Goal: Check status

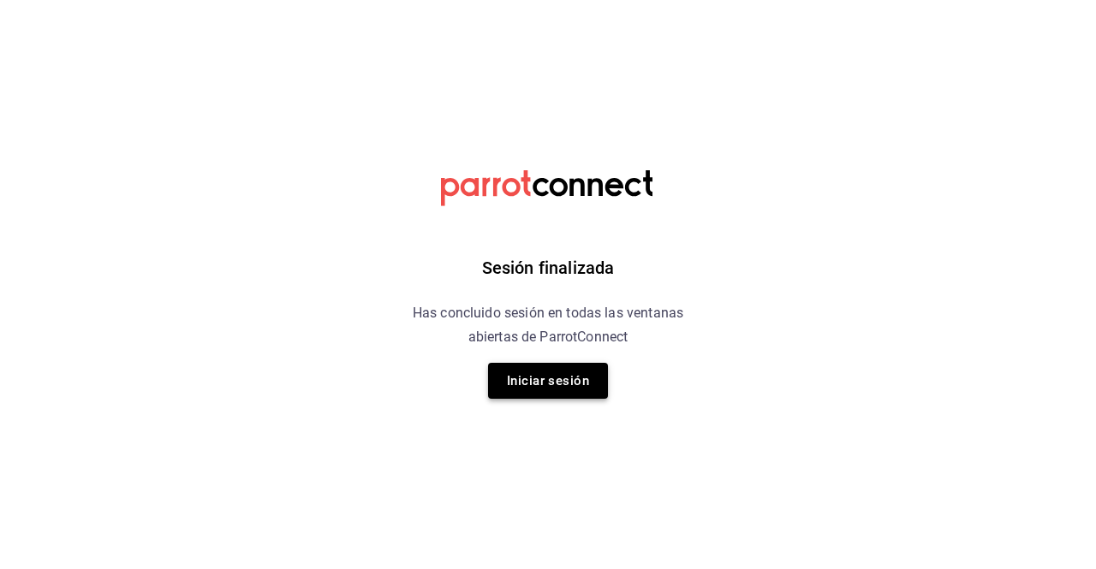
click at [532, 392] on button "Iniciar sesión" at bounding box center [548, 381] width 120 height 36
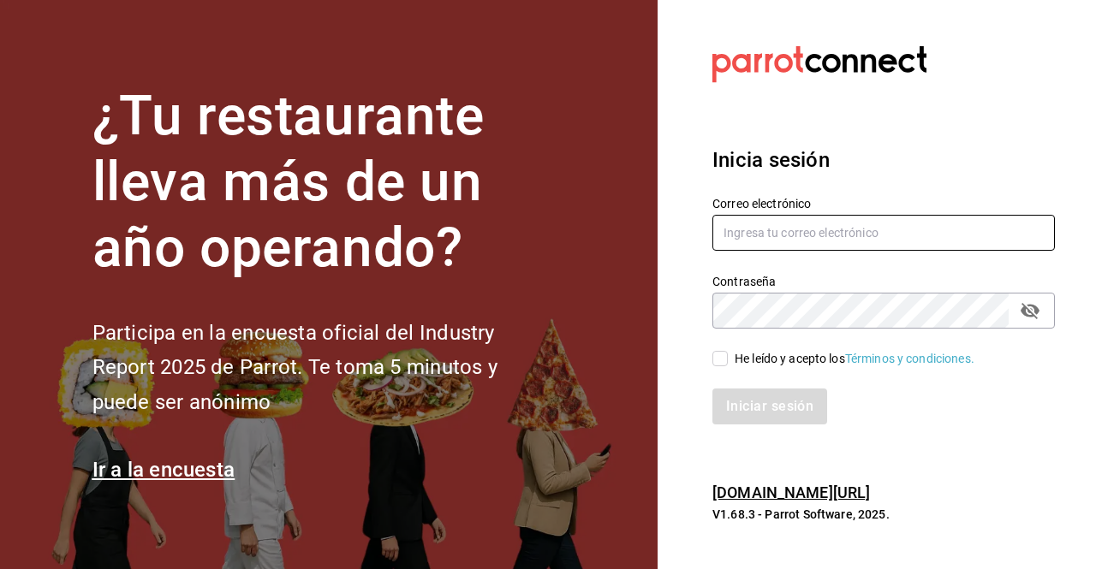
click at [780, 227] on input "text" at bounding box center [883, 233] width 342 height 36
type input "[EMAIL_ADDRESS][DOMAIN_NAME]"
click at [722, 352] on input "He leído y acepto los Términos y condiciones." at bounding box center [719, 358] width 15 height 15
checkbox input "true"
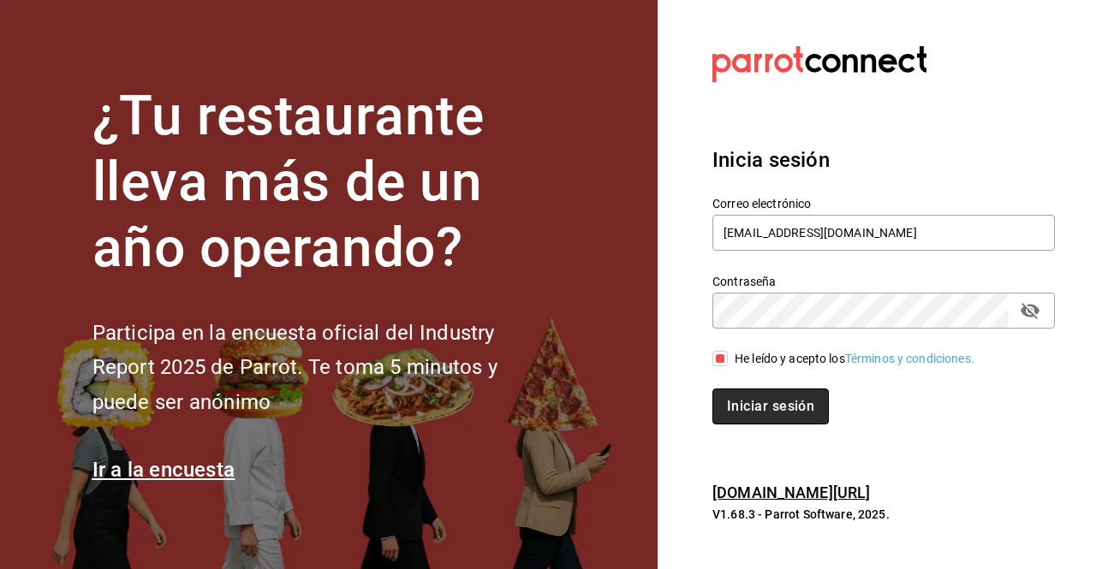
click at [752, 400] on button "Iniciar sesión" at bounding box center [770, 407] width 116 height 36
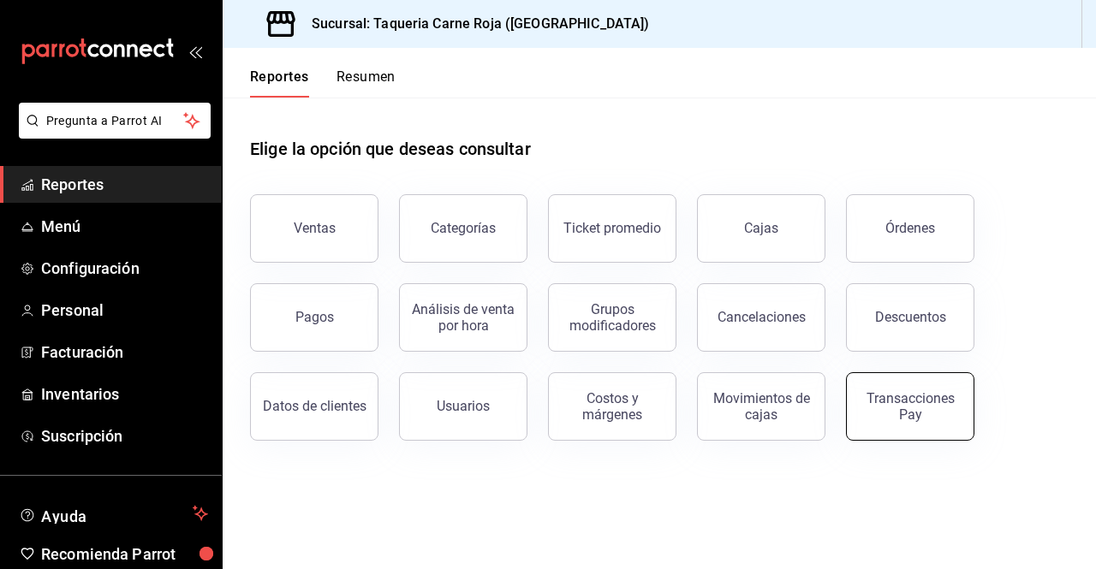
click at [888, 400] on div "Transacciones Pay" at bounding box center [910, 406] width 106 height 33
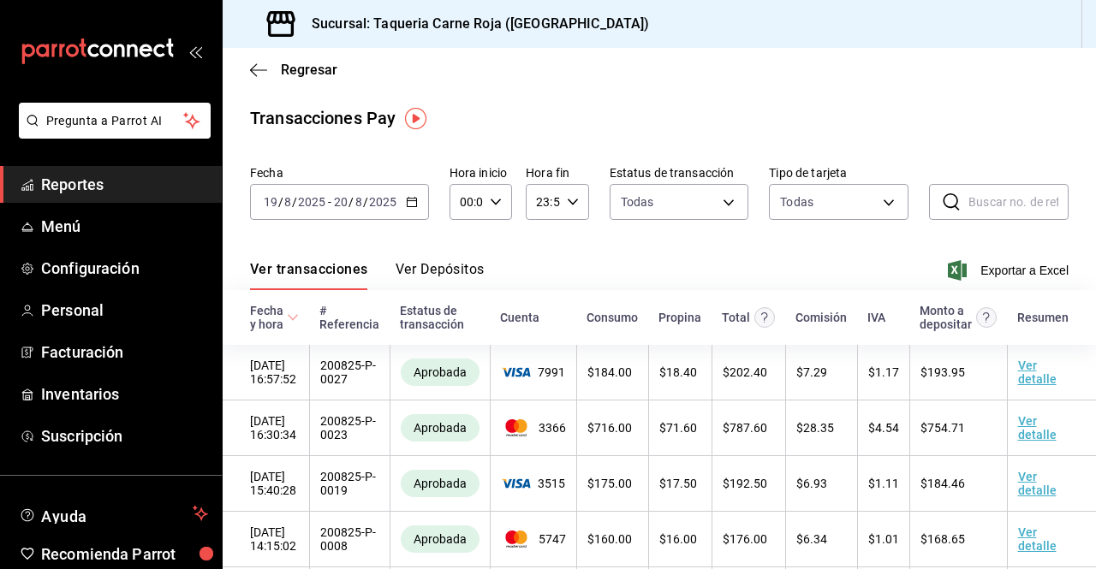
click at [455, 260] on div "Ver transacciones Ver Depósitos Exportar a Excel" at bounding box center [659, 266] width 818 height 50
click at [446, 270] on button "Ver Depósitos" at bounding box center [439, 275] width 89 height 29
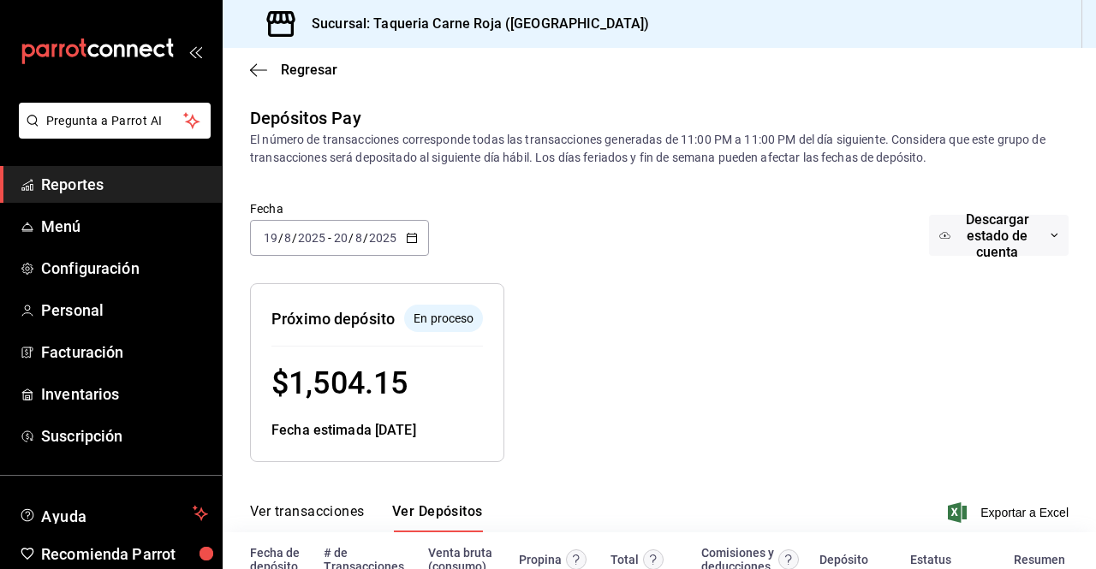
scroll to position [173, 0]
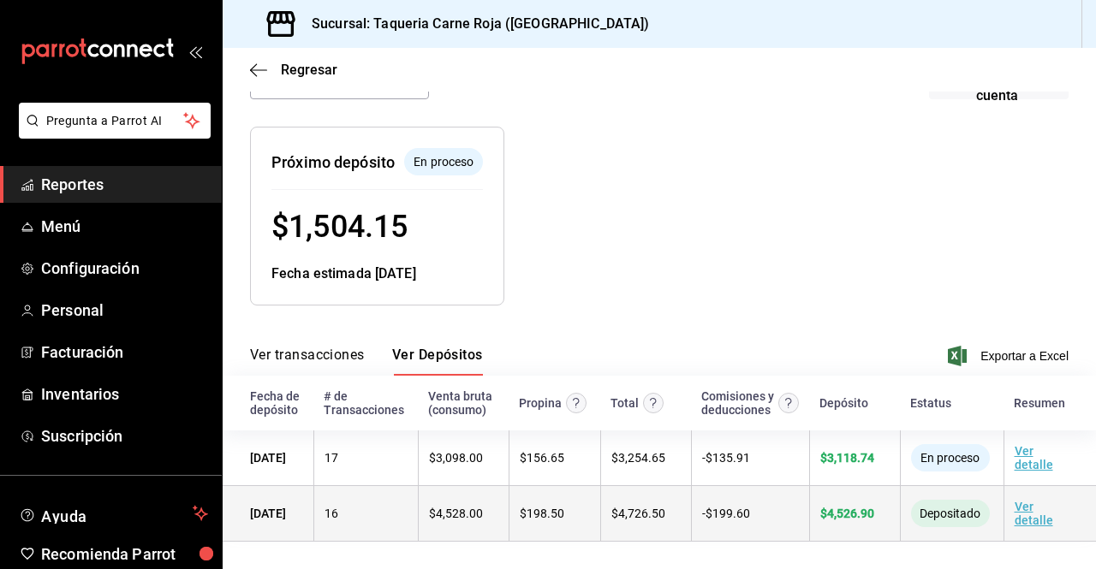
click at [1019, 506] on link "Ver detalle" at bounding box center [1033, 513] width 39 height 27
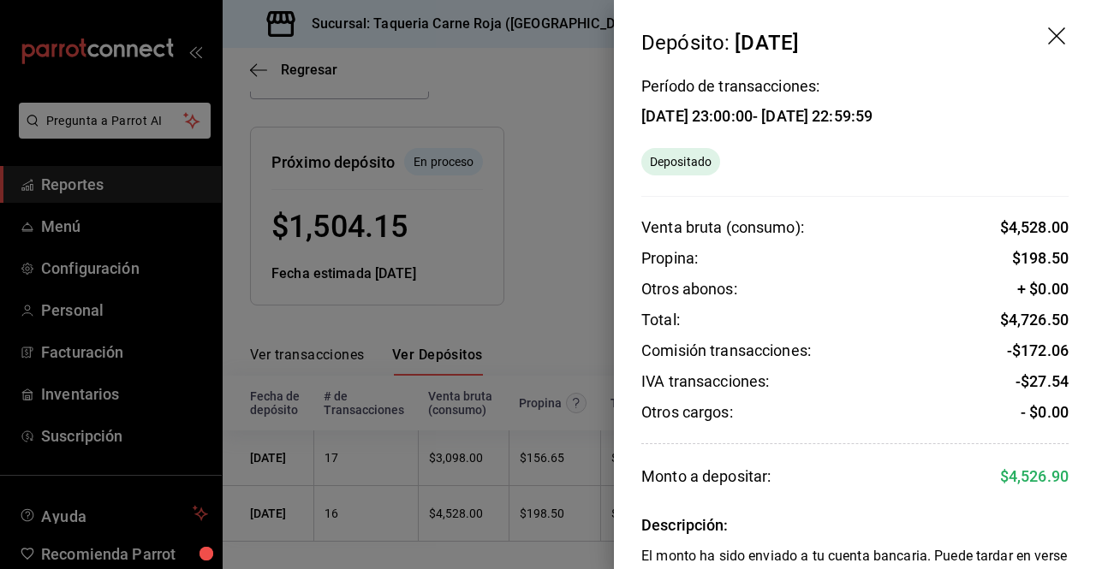
click at [589, 290] on div at bounding box center [548, 284] width 1096 height 569
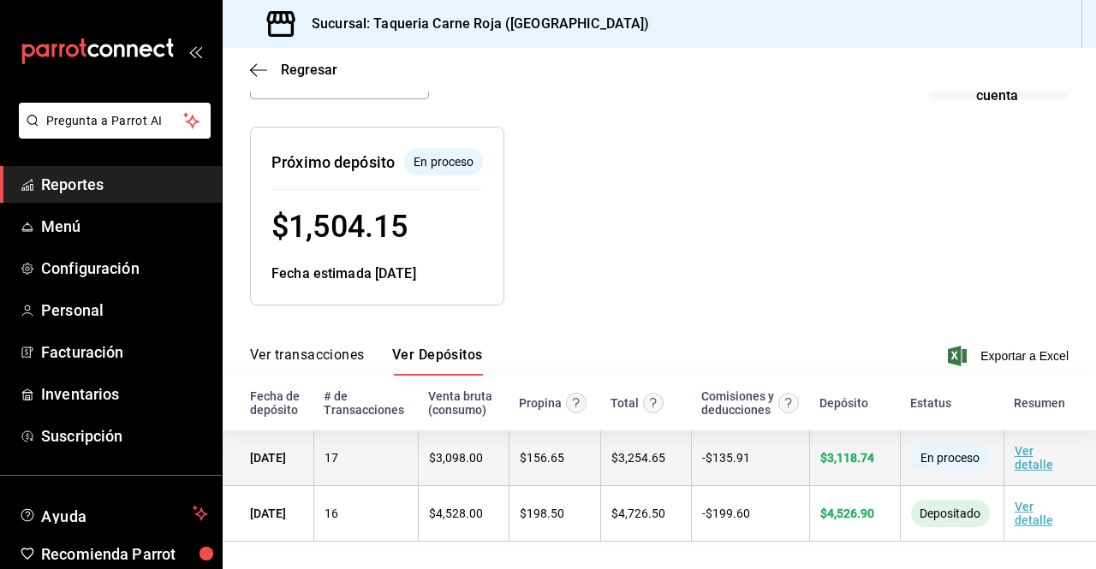
click at [1021, 450] on td "Ver detalle" at bounding box center [1049, 459] width 92 height 56
